Goal: Information Seeking & Learning: Learn about a topic

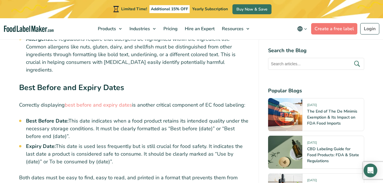
scroll to position [1425, 0]
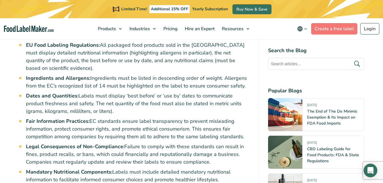
scroll to position [228, 0]
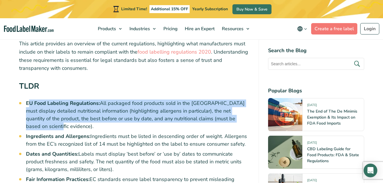
drag, startPoint x: 27, startPoint y: 101, endPoint x: 239, endPoint y: 118, distance: 212.1
click at [239, 118] on li "EU Food Labeling Regulations: All packaged food products sold in the [GEOGRAPHI…" at bounding box center [137, 114] width 223 height 31
copy li "U Food Labeling Regulations: All packaged food products sold in the EU must dis…"
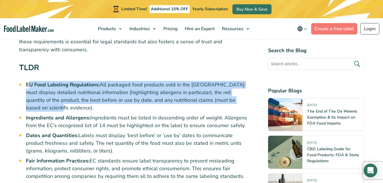
scroll to position [257, 0]
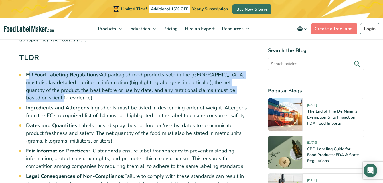
drag, startPoint x: 26, startPoint y: 99, endPoint x: 244, endPoint y: 106, distance: 217.8
click at [244, 106] on li "Ingredients and Allergens: Ingredients must be listed in descending order of we…" at bounding box center [137, 111] width 223 height 15
copy li "Ingredients and Allergens: Ingredients must be listed in descending order of we…"
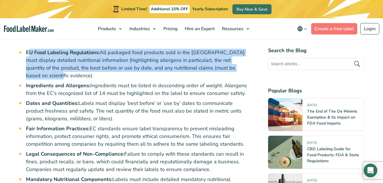
scroll to position [314, 0]
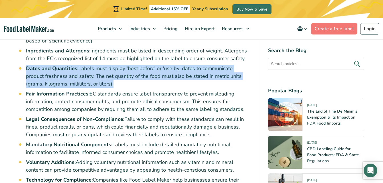
drag, startPoint x: 27, startPoint y: 60, endPoint x: 115, endPoint y: 76, distance: 88.7
click at [115, 76] on li "Dates and Quantities: Labels must display ‘best before’ or ‘use by’ dates to co…" at bounding box center [137, 76] width 223 height 23
copy li "Dates and Quantities: Labels must display ‘best before’ or ‘use by’ dates to co…"
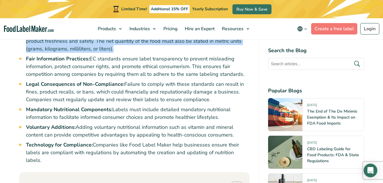
scroll to position [342, 0]
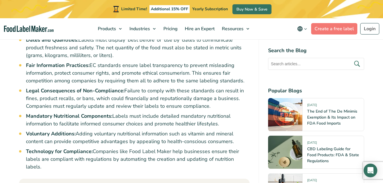
click at [140, 90] on li "Legal Consequences of Non-Compliance: Failure to comply with these standards ca…" at bounding box center [137, 98] width 223 height 23
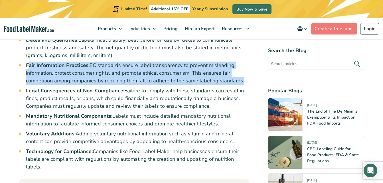
drag, startPoint x: 29, startPoint y: 57, endPoint x: 241, endPoint y: 72, distance: 212.0
click at [241, 72] on li "Fair Information Practices: EC standards ensure label transparency to prevent m…" at bounding box center [137, 73] width 223 height 23
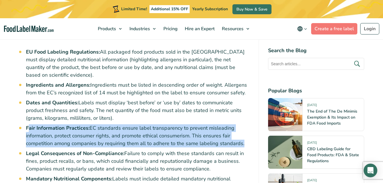
scroll to position [257, 0]
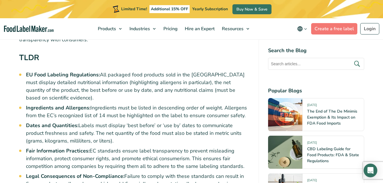
click at [102, 104] on li "Ingredients and Allergens: Ingredients must be listed in descending order of we…" at bounding box center [137, 111] width 223 height 15
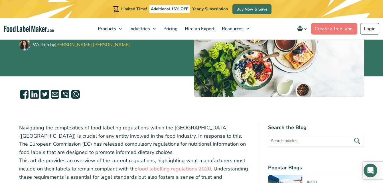
scroll to position [171, 0]
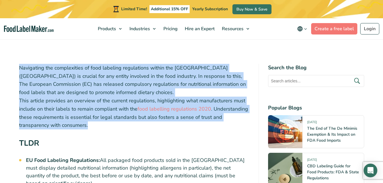
drag, startPoint x: 18, startPoint y: 65, endPoint x: 105, endPoint y: 124, distance: 104.9
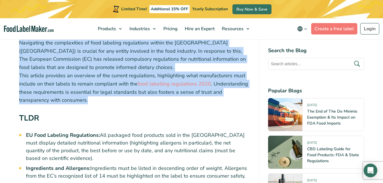
scroll to position [257, 0]
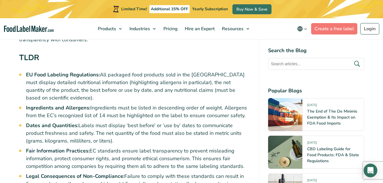
click at [105, 124] on li "Dates and Quantities: Labels must display ‘best before’ or ‘use by’ dates to co…" at bounding box center [137, 133] width 223 height 23
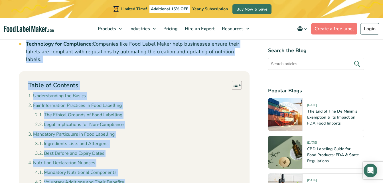
scroll to position [481, 0]
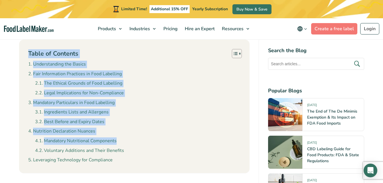
drag, startPoint x: 22, startPoint y: 55, endPoint x: 105, endPoint y: 131, distance: 113.4
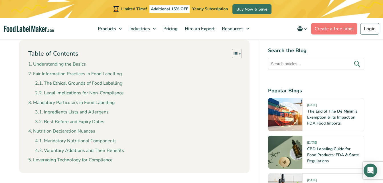
drag, startPoint x: 105, startPoint y: 131, endPoint x: 98, endPoint y: 165, distance: 34.6
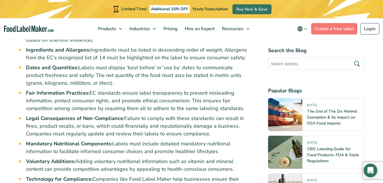
scroll to position [282, 0]
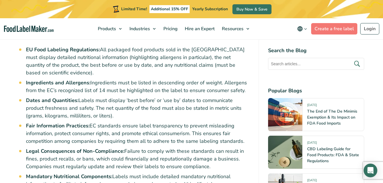
drag, startPoint x: 36, startPoint y: 125, endPoint x: 254, endPoint y: 131, distance: 217.5
copy li "air Information Practices: EC standards ensure label transparency to prevent mi…"
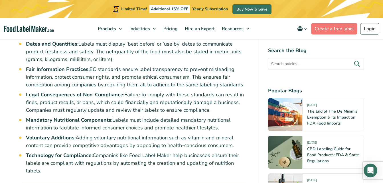
scroll to position [339, 0]
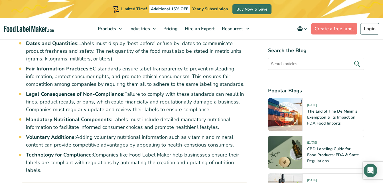
drag, startPoint x: 27, startPoint y: 87, endPoint x: 222, endPoint y: 102, distance: 195.8
click at [222, 102] on li "Legal Consequences of Non-Compliance: Failure to comply with these standards ca…" at bounding box center [137, 101] width 223 height 23
copy li "Legal Consequences of Non-Compliance: Failure to comply with these standards ca…"
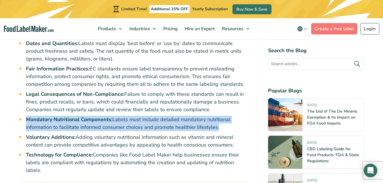
drag, startPoint x: 25, startPoint y: 110, endPoint x: 220, endPoint y: 119, distance: 195.1
copy li "Mandatory Nutritional Components: Labels must include detailed mandatory nutrit…"
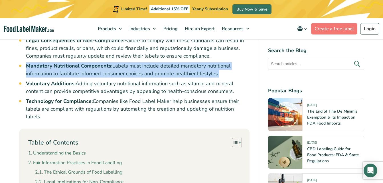
scroll to position [396, 0]
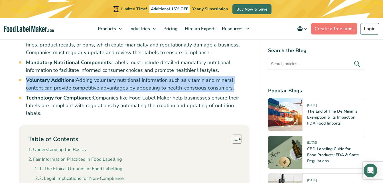
drag, startPoint x: 27, startPoint y: 71, endPoint x: 234, endPoint y: 82, distance: 207.2
click at [234, 82] on li "Voluntary Additions: Adding voluntary nutritional information such as vitamin a…" at bounding box center [137, 83] width 223 height 15
copy li "Voluntary Additions: Adding voluntary nutritional information such as vitamin a…"
drag, startPoint x: 27, startPoint y: 90, endPoint x: 249, endPoint y: 97, distance: 222.1
click at [249, 97] on li "Technology for Compliance: Companies like Food Label Maker help businesses ensu…" at bounding box center [137, 105] width 223 height 23
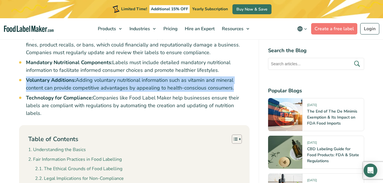
copy li "Technology for Compliance: Companies like Food Label Maker help businesses ensu…"
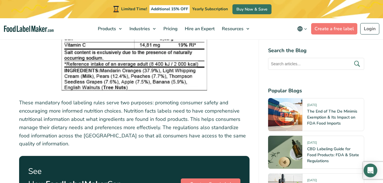
scroll to position [994, 0]
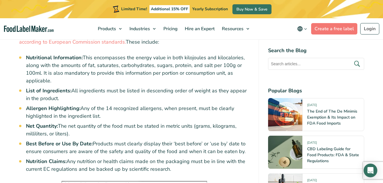
scroll to position [684, 0]
